Goal: Task Accomplishment & Management: Use online tool/utility

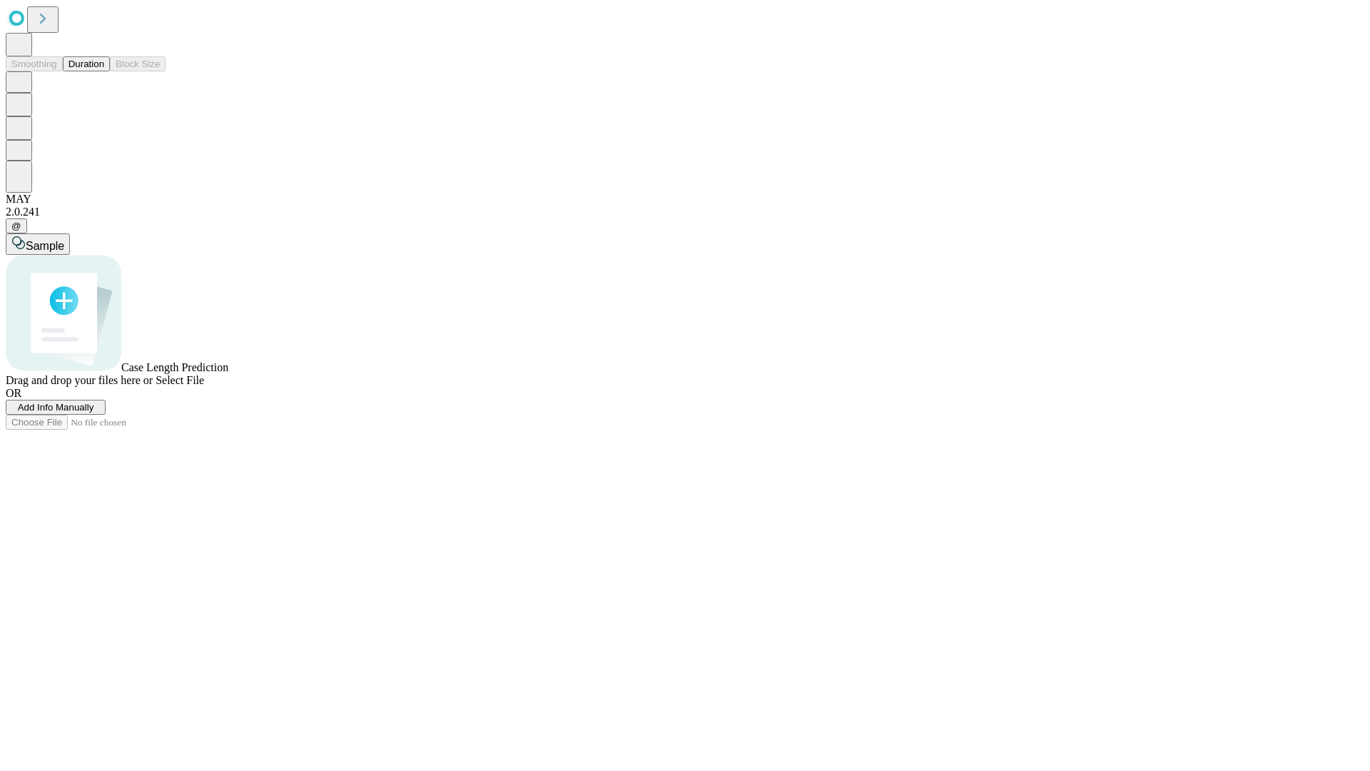
click at [104, 71] on button "Duration" at bounding box center [86, 63] width 47 height 15
click at [94, 412] on span "Add Info Manually" at bounding box center [56, 407] width 76 height 11
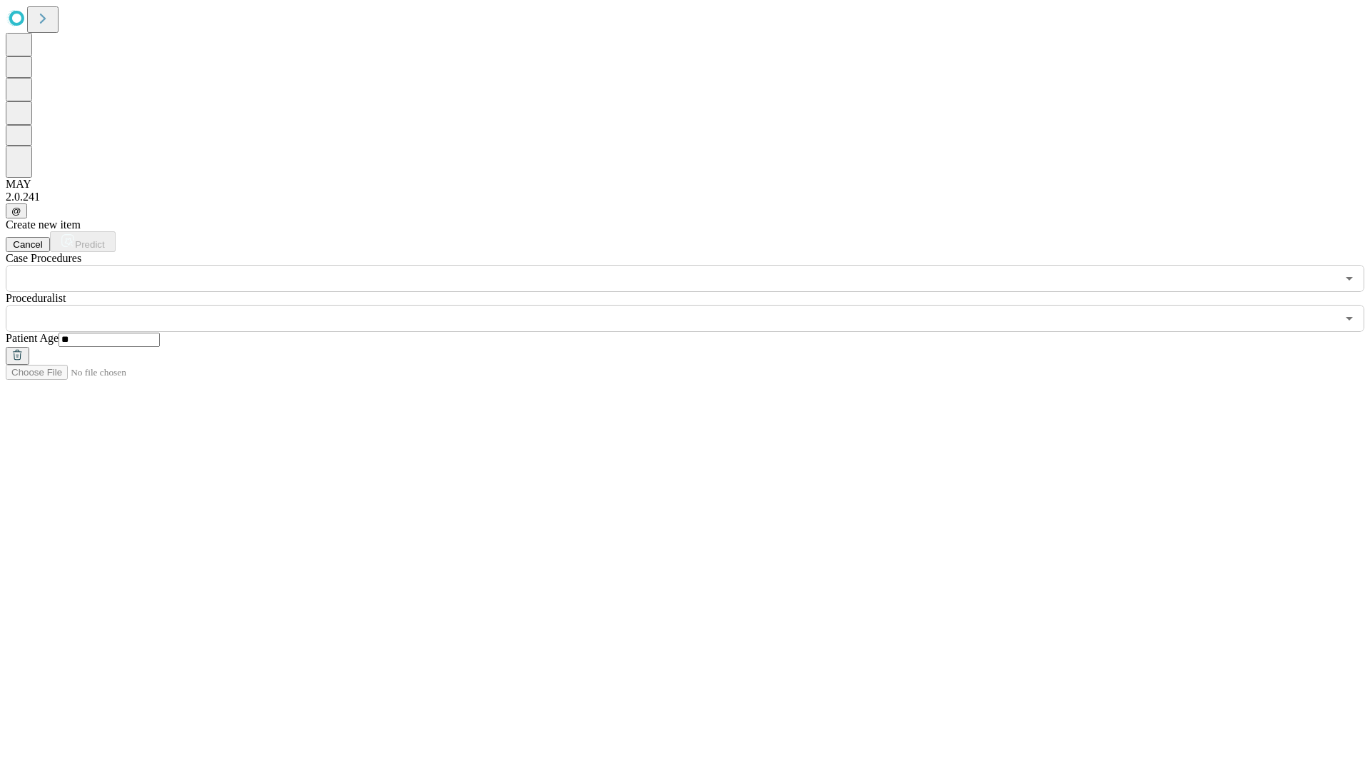
type input "**"
click at [695, 305] on input "text" at bounding box center [671, 318] width 1331 height 27
